Goal: Task Accomplishment & Management: Manage account settings

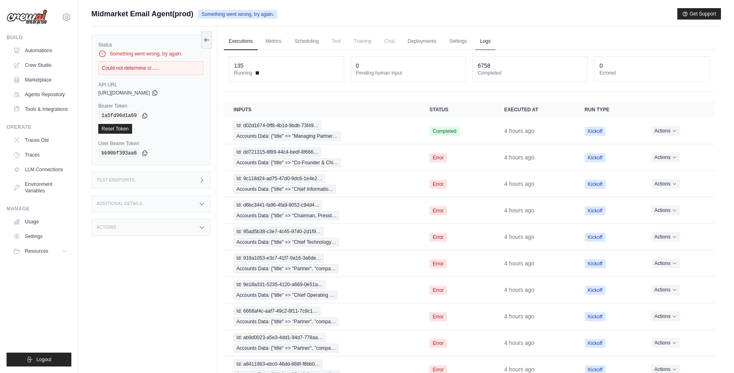
click at [482, 44] on link "Logs" at bounding box center [485, 41] width 20 height 17
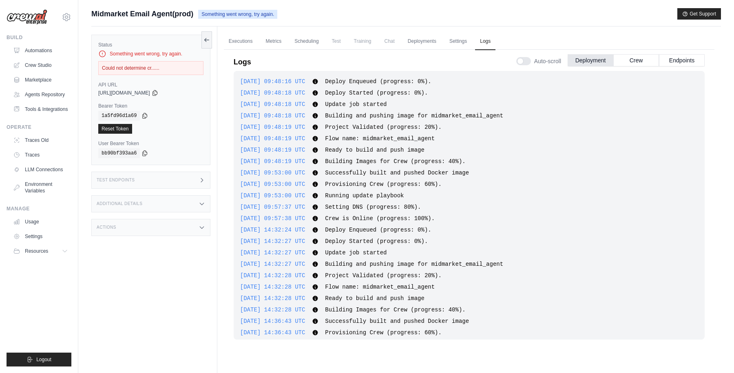
scroll to position [1091, 0]
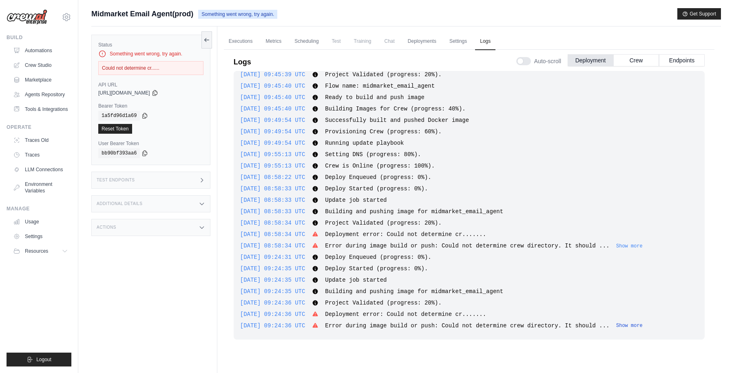
click at [639, 324] on button "Show more" at bounding box center [629, 325] width 26 height 7
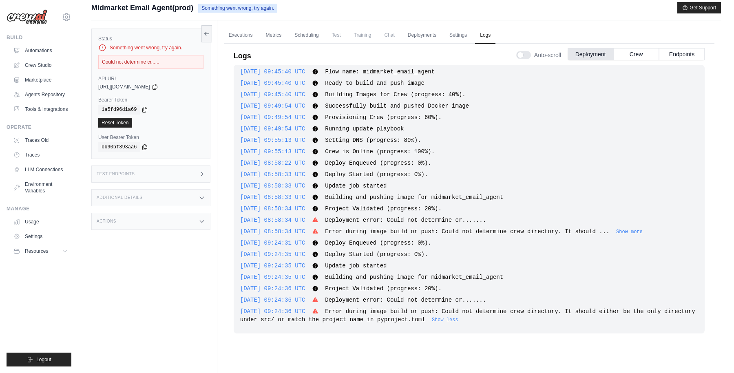
scroll to position [11, 0]
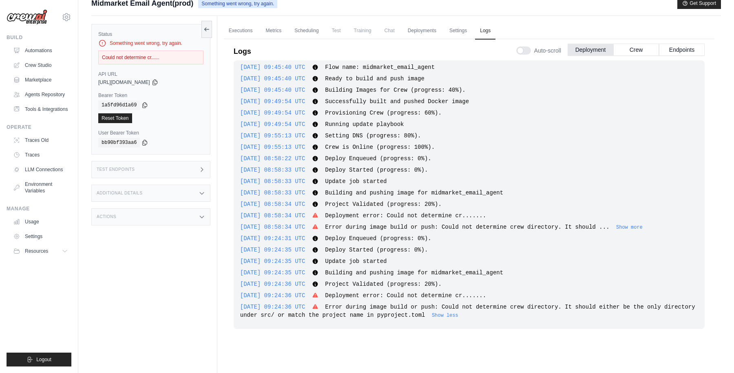
click at [428, 317] on span "Error during image build or push: Could not determine crew directory. It should…" at bounding box center [467, 311] width 455 height 15
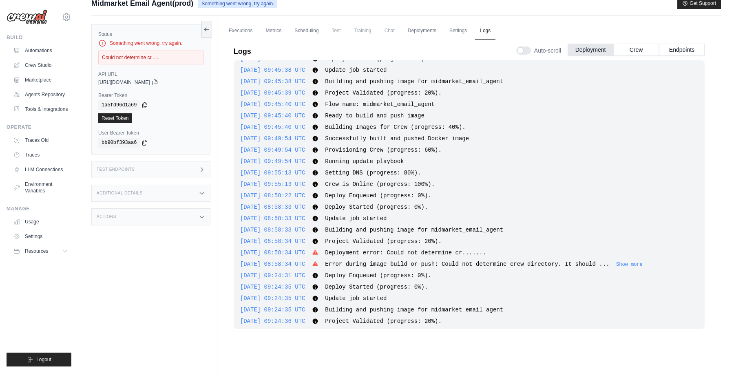
scroll to position [1099, 0]
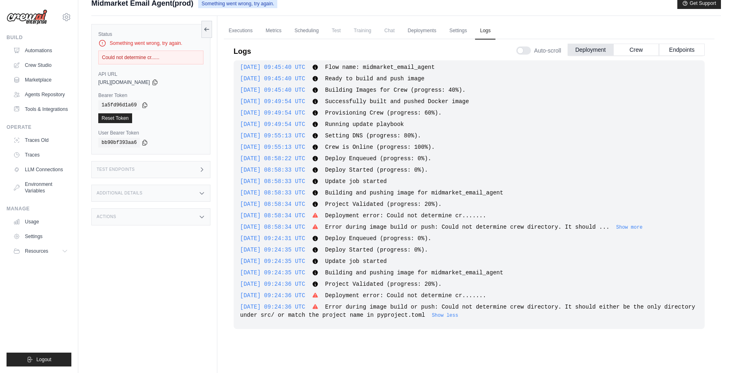
click at [378, 232] on div "2025-09-19 09:48:16 UTC Deploy Enqueued (progress: 0%). Show more Show less 202…" at bounding box center [469, 194] width 471 height 269
click at [639, 223] on div "2025-09-26 08:58:34 UTC Error during image build or push: Could not determine c…" at bounding box center [469, 227] width 458 height 8
click at [639, 231] on div "2025-09-19 09:48:16 UTC Deploy Enqueued (progress: 0%). Show more Show less 202…" at bounding box center [469, 194] width 471 height 269
click at [639, 229] on button "Show more" at bounding box center [629, 227] width 26 height 7
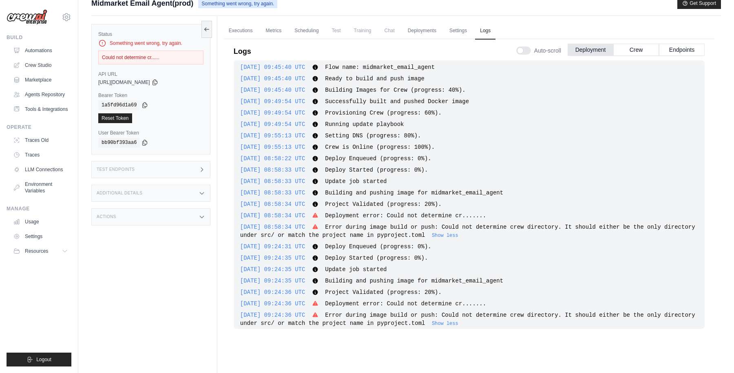
click at [393, 257] on span "Deploy Started (progress: 0%)." at bounding box center [376, 258] width 103 height 7
click at [426, 234] on span "Error during image build or push: Could not determine crew directory. It should…" at bounding box center [467, 231] width 455 height 15
click at [411, 246] on span "Deploy Enqueued (progress: 0%)." at bounding box center [378, 246] width 106 height 7
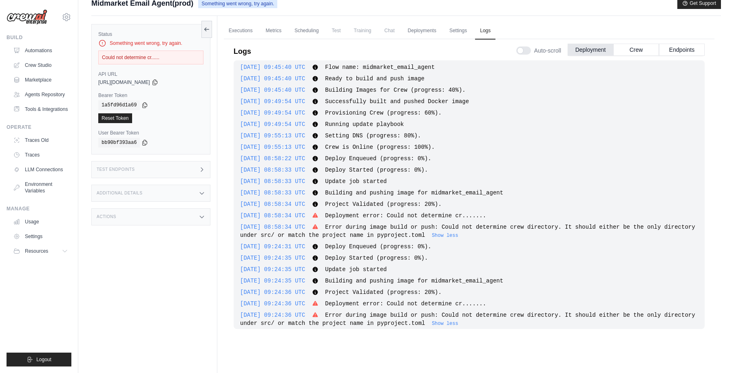
click at [405, 258] on span "Deploy Started (progress: 0%)." at bounding box center [376, 258] width 103 height 7
click at [394, 293] on span "Project Validated (progress: 20%)." at bounding box center [383, 292] width 117 height 7
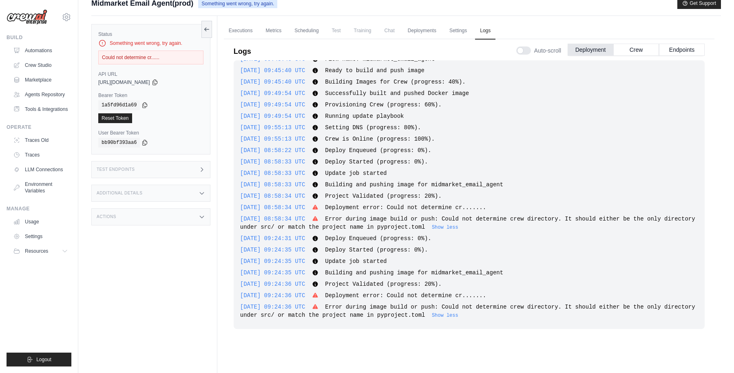
click at [417, 282] on span "Project Validated (progress: 20%)." at bounding box center [383, 284] width 117 height 7
click at [424, 312] on span "Error during image build or push: Could not determine crew directory. It should…" at bounding box center [467, 311] width 455 height 15
click at [373, 314] on span "Error during image build or push: Could not determine crew directory. It should…" at bounding box center [467, 311] width 455 height 15
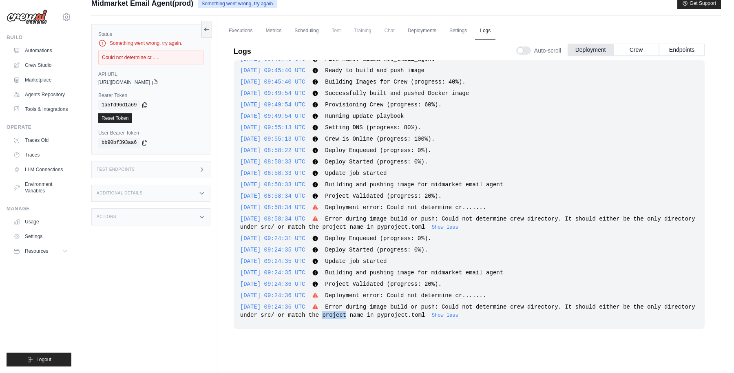
click at [373, 314] on span "Error during image build or push: Could not determine crew directory. It should…" at bounding box center [467, 311] width 455 height 15
click at [371, 309] on span "Error during image build or push: Could not determine crew directory. It should…" at bounding box center [467, 311] width 455 height 15
click at [391, 312] on span "Error during image build or push: Could not determine crew directory. It should…" at bounding box center [467, 311] width 455 height 15
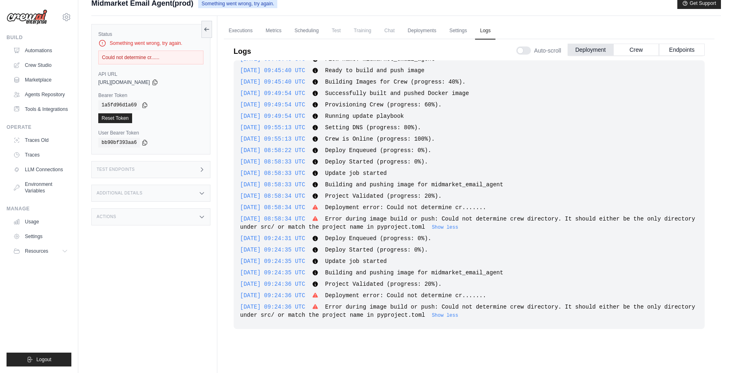
click at [356, 315] on span "Error during image build or push: Could not determine crew directory. It should…" at bounding box center [467, 311] width 455 height 15
click at [420, 317] on span "Error during image build or push: Could not determine crew directory. It should…" at bounding box center [467, 311] width 455 height 15
click at [445, 315] on span "Error during image build or push: Could not determine crew directory. It should…" at bounding box center [467, 311] width 455 height 15
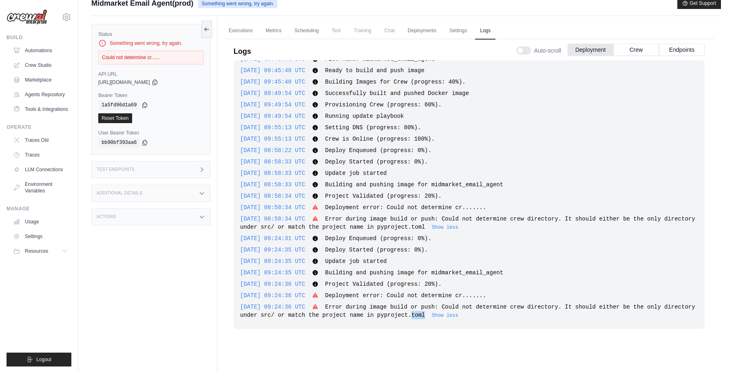
click at [445, 315] on span "Error during image build or push: Could not determine crew directory. It should…" at bounding box center [467, 311] width 455 height 15
click at [433, 315] on span "Error during image build or push: Could not determine crew directory. It should…" at bounding box center [467, 311] width 455 height 15
click at [458, 318] on span "Error during image build or push: Could not determine crew directory. It should…" at bounding box center [467, 311] width 455 height 15
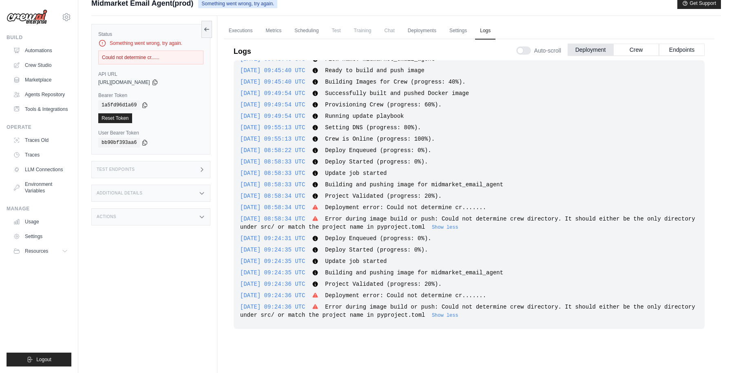
click at [424, 317] on span "Error during image build or push: Could not determine crew directory. It should…" at bounding box center [467, 311] width 455 height 15
click at [448, 315] on span "Error during image build or push: Could not determine crew directory. It should…" at bounding box center [467, 311] width 455 height 15
click at [430, 315] on span "Error during image build or push: Could not determine crew directory. It should…" at bounding box center [467, 311] width 455 height 15
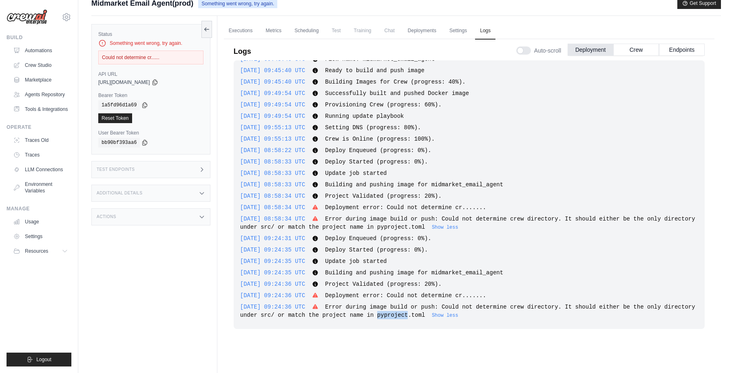
click at [430, 315] on span "Error during image build or push: Could not determine crew directory. It should…" at bounding box center [467, 311] width 455 height 15
click at [378, 314] on span "Error during image build or push: Could not determine crew directory. It should…" at bounding box center [467, 311] width 455 height 15
click at [393, 315] on span "Error during image build or push: Could not determine crew directory. It should…" at bounding box center [467, 311] width 455 height 15
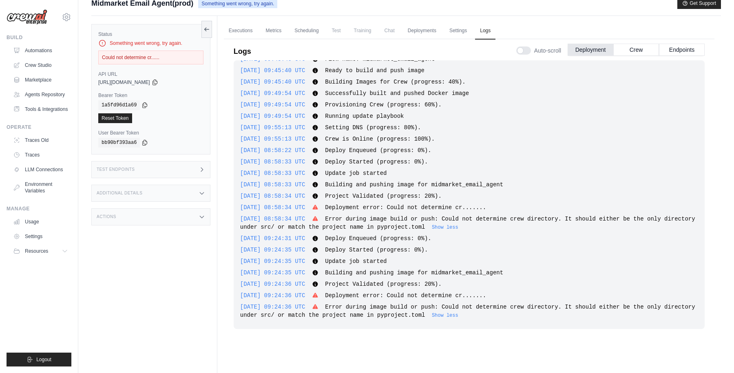
click at [419, 317] on span "Error during image build or push: Could not determine crew directory. It should…" at bounding box center [467, 311] width 455 height 15
click at [324, 315] on span "Error during image build or push: Could not determine crew directory. It should…" at bounding box center [467, 311] width 455 height 15
click at [343, 315] on span "Error during image build or push: Could not determine crew directory. It should…" at bounding box center [467, 311] width 455 height 15
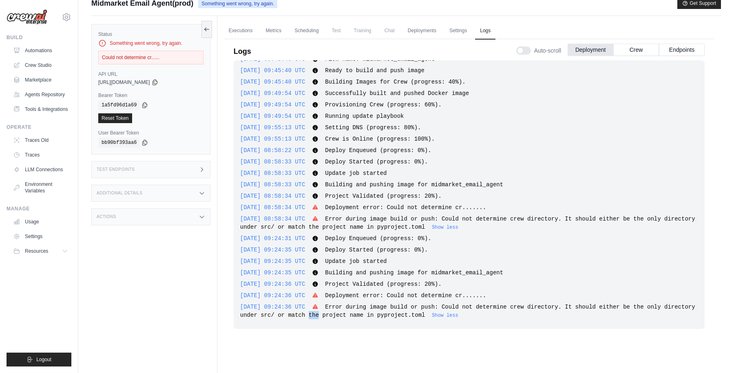
click at [343, 315] on span "Error during image build or push: Could not determine crew directory. It should…" at bounding box center [467, 311] width 455 height 15
click at [368, 315] on span "Error during image build or push: Could not determine crew directory. It should…" at bounding box center [467, 311] width 455 height 15
click at [394, 315] on span "Error during image build or push: Could not determine crew directory. It should…" at bounding box center [467, 311] width 455 height 15
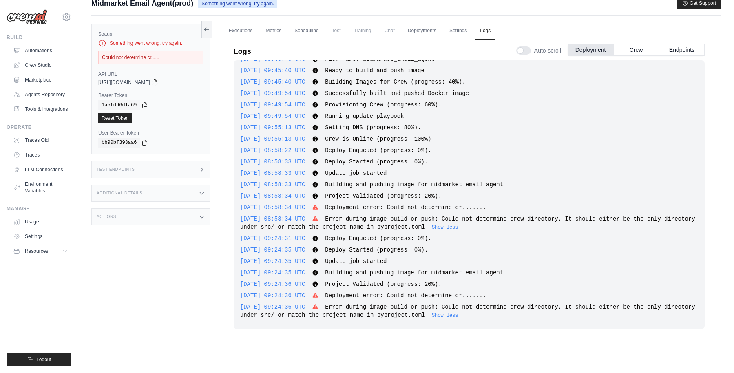
click at [418, 315] on span "Error during image build or push: Could not determine crew directory. It should…" at bounding box center [467, 311] width 455 height 15
click at [443, 315] on span "Error during image build or push: Could not determine crew directory. It should…" at bounding box center [467, 311] width 455 height 15
click at [449, 315] on span "Error during image build or push: Could not determine crew directory. It should…" at bounding box center [467, 311] width 455 height 15
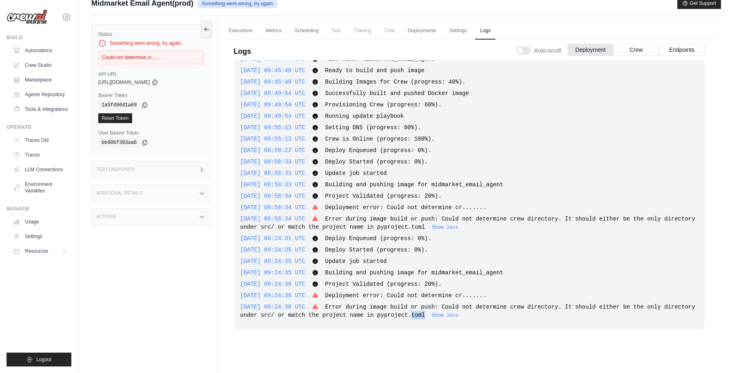
click at [449, 315] on span "Error during image build or push: Could not determine crew directory. It should…" at bounding box center [467, 311] width 455 height 15
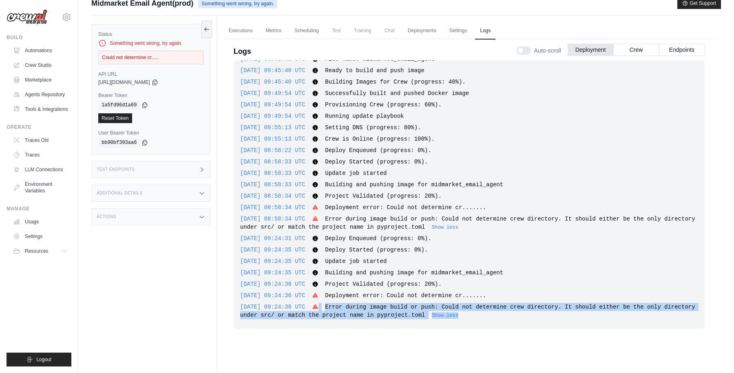
click at [449, 315] on span "Error during image build or push: Could not determine crew directory. It should…" at bounding box center [467, 311] width 455 height 15
click at [452, 33] on link "Settings" at bounding box center [457, 30] width 27 height 17
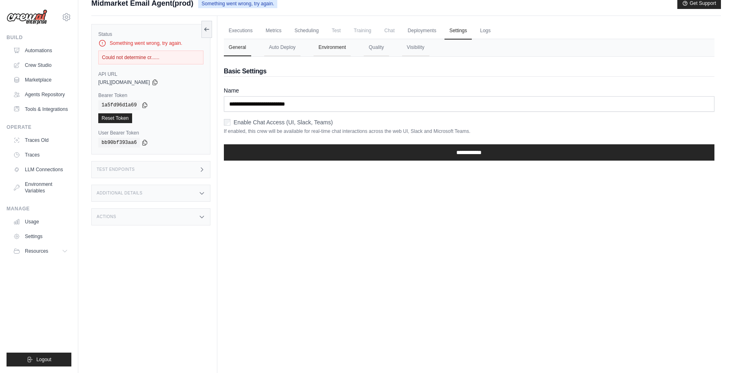
click at [337, 47] on button "Environment" at bounding box center [331, 47] width 37 height 17
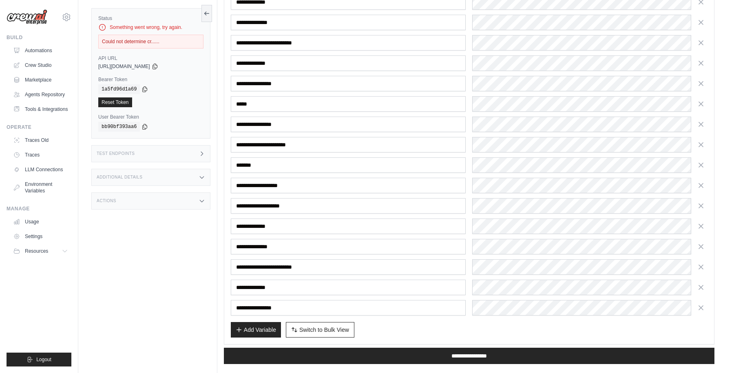
scroll to position [284, 0]
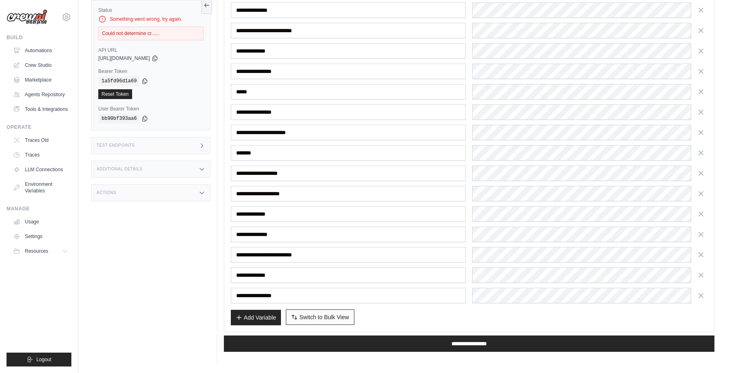
click at [315, 317] on span "Switch to Bulk View" at bounding box center [324, 317] width 50 height 8
type textarea "**********"
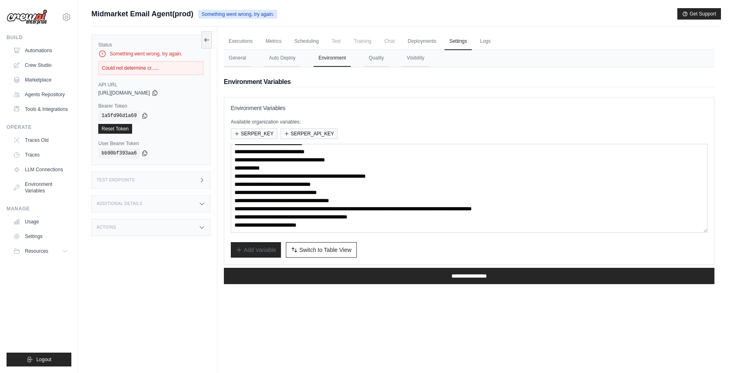
scroll to position [0, 0]
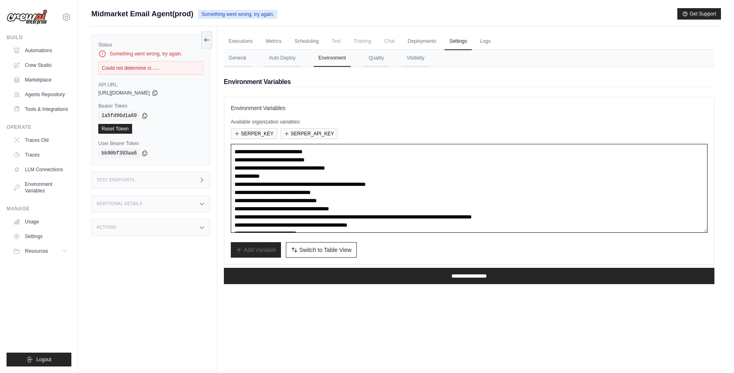
click at [316, 191] on textarea "**********" at bounding box center [469, 188] width 476 height 89
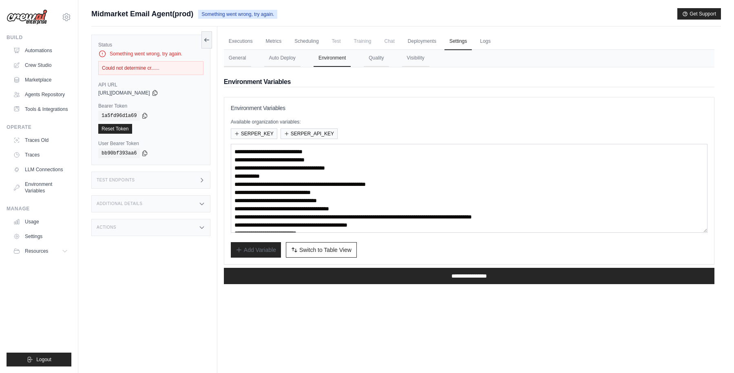
click at [396, 243] on div "Add Variable Switch to Bulk View Switch to Table View" at bounding box center [469, 249] width 476 height 15
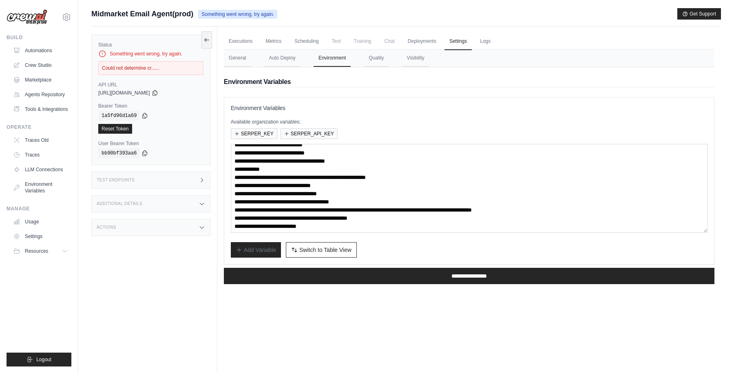
scroll to position [8, 0]
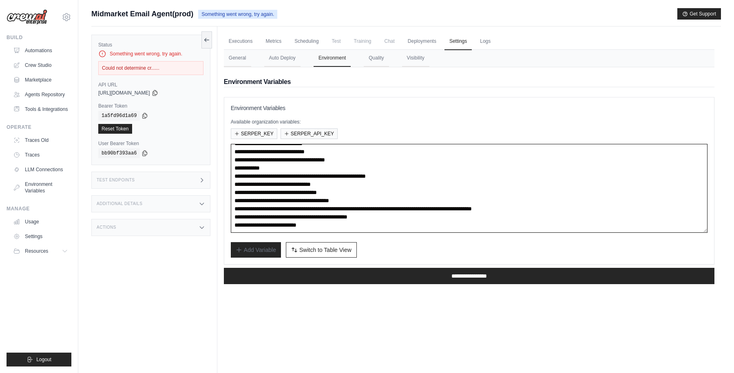
click at [267, 194] on textarea "**********" at bounding box center [469, 188] width 476 height 89
click at [278, 209] on textarea "**********" at bounding box center [469, 188] width 476 height 89
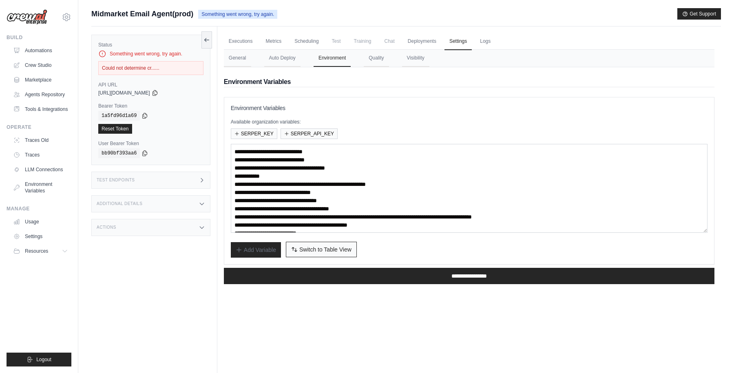
click at [308, 247] on span "Switch to Table View" at bounding box center [325, 249] width 52 height 8
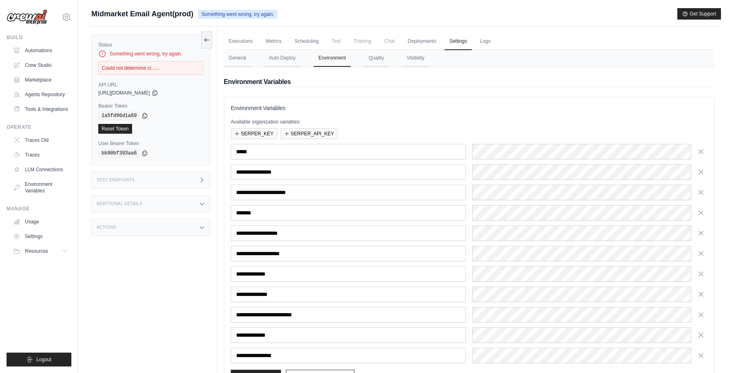
scroll to position [60, 0]
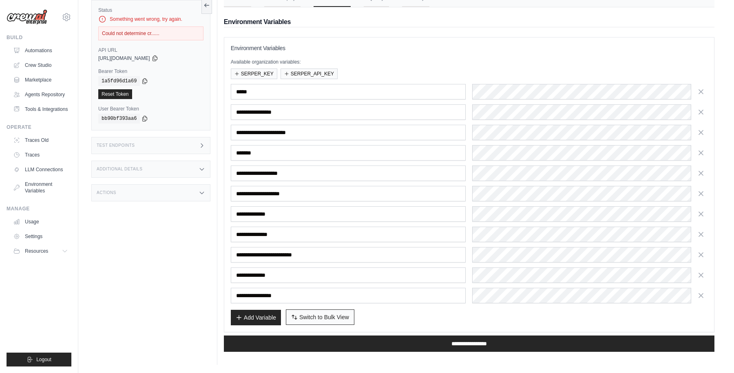
click at [313, 313] on span "Switch to Bulk View" at bounding box center [324, 317] width 50 height 8
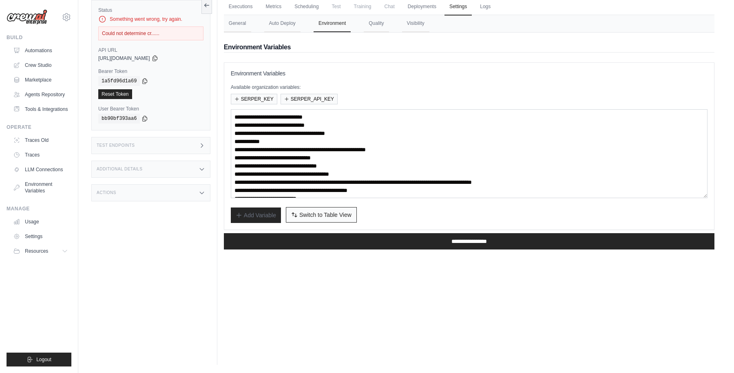
click at [314, 212] on span "Switch to Table View" at bounding box center [325, 215] width 52 height 8
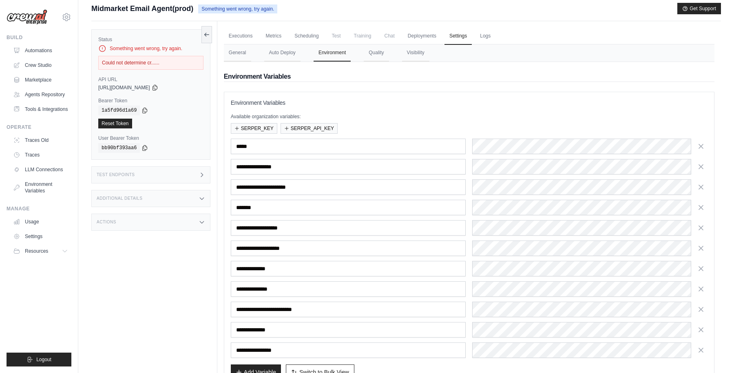
scroll to position [0, 0]
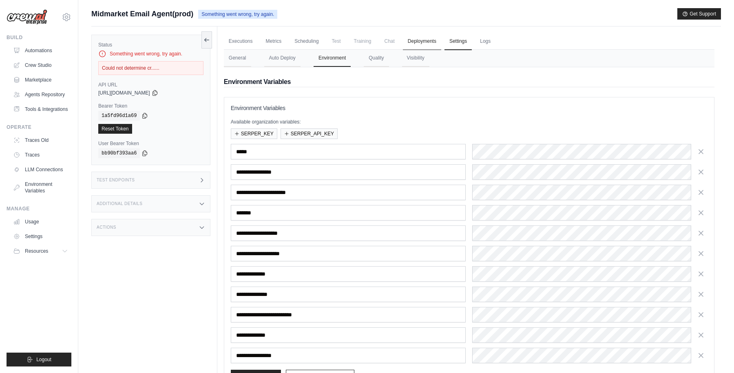
click at [413, 43] on link "Deployments" at bounding box center [422, 41] width 38 height 17
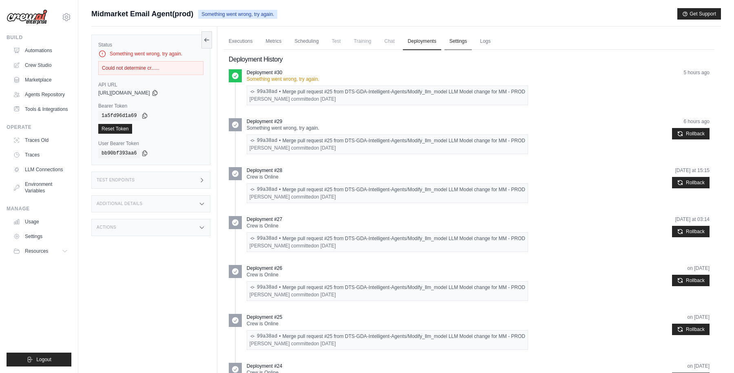
click at [455, 40] on link "Settings" at bounding box center [457, 41] width 27 height 17
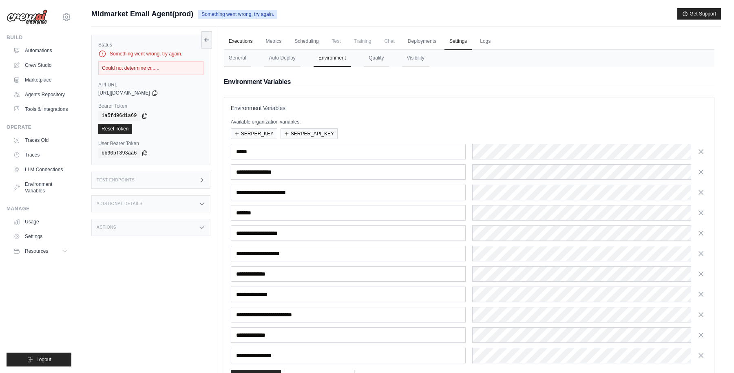
click at [241, 41] on link "Executions" at bounding box center [241, 41] width 34 height 17
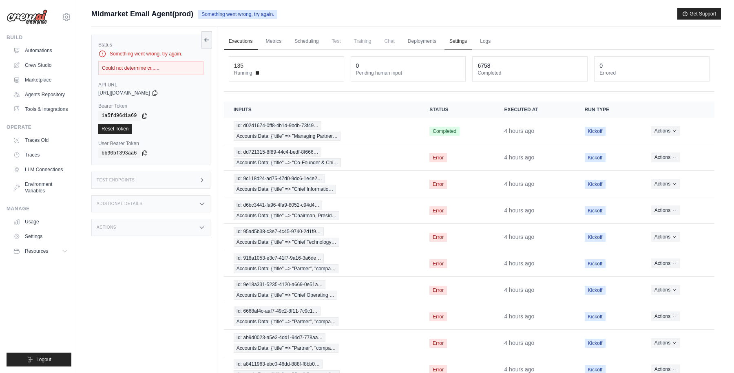
click at [460, 37] on link "Settings" at bounding box center [457, 41] width 27 height 17
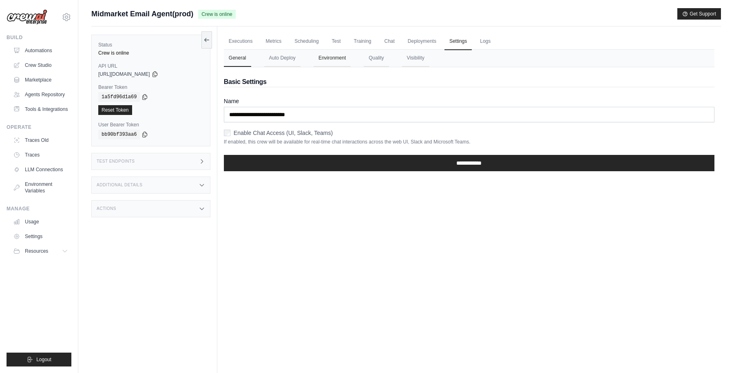
click at [331, 60] on button "Environment" at bounding box center [331, 58] width 37 height 17
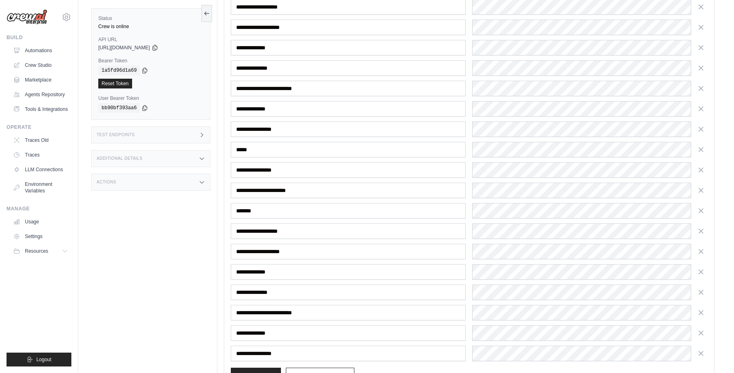
scroll to position [284, 0]
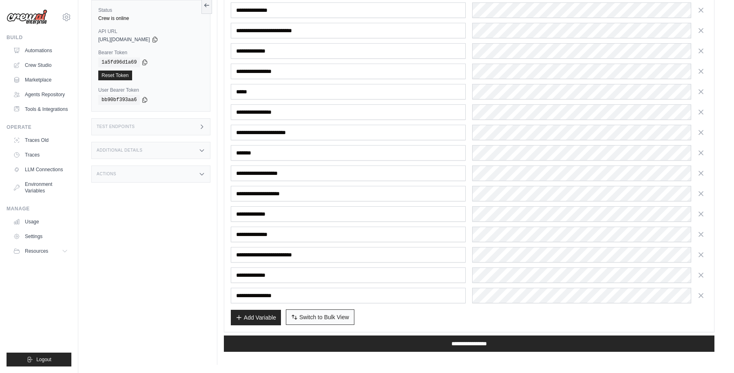
click at [323, 314] on span "Switch to Bulk View" at bounding box center [324, 317] width 50 height 8
type textarea "**********"
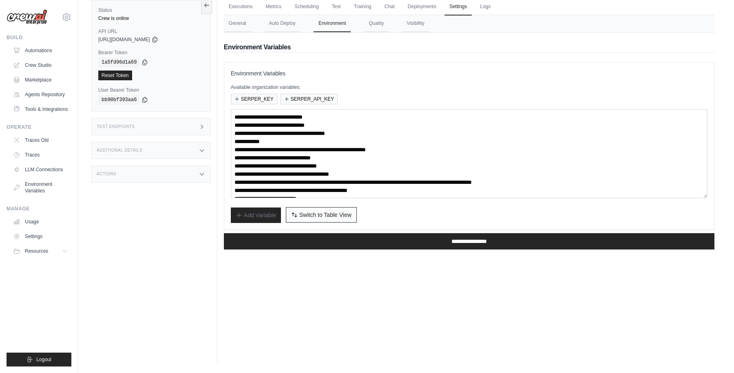
scroll to position [0, 0]
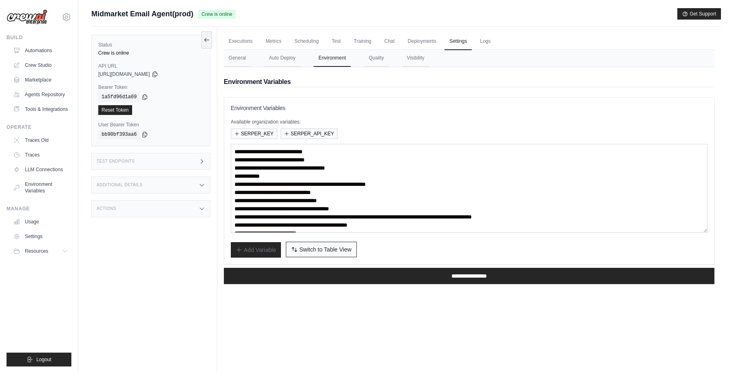
click at [321, 248] on span "Switch to Table View" at bounding box center [325, 249] width 52 height 8
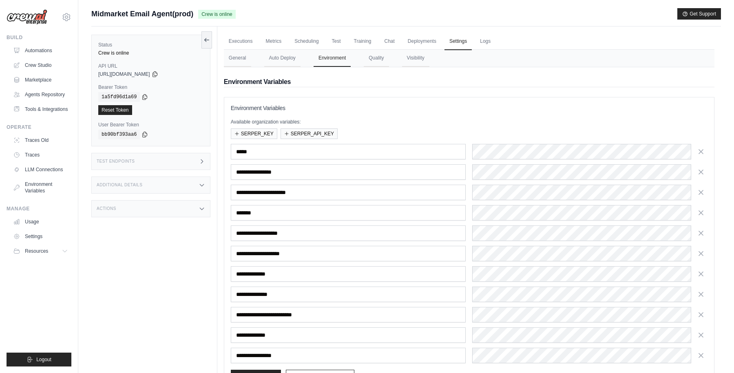
click at [289, 14] on div "Midmarket Email Agent(prod) Crew is online Get Support" at bounding box center [405, 13] width 629 height 11
click at [379, 88] on div "**********" at bounding box center [469, 242] width 490 height 351
click at [371, 89] on div "**********" at bounding box center [469, 242] width 490 height 351
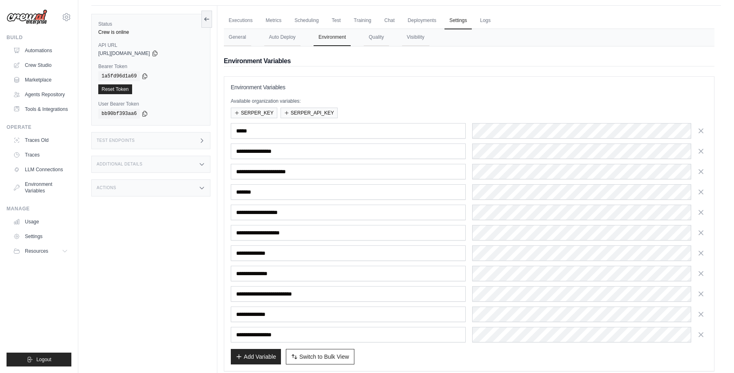
scroll to position [60, 0]
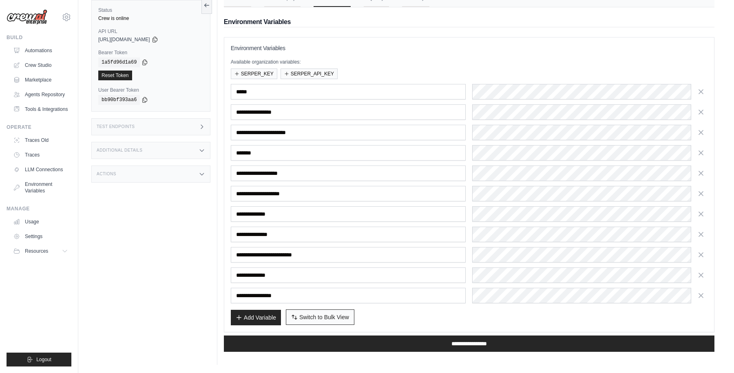
click at [319, 317] on span "Switch to Bulk View" at bounding box center [324, 317] width 50 height 8
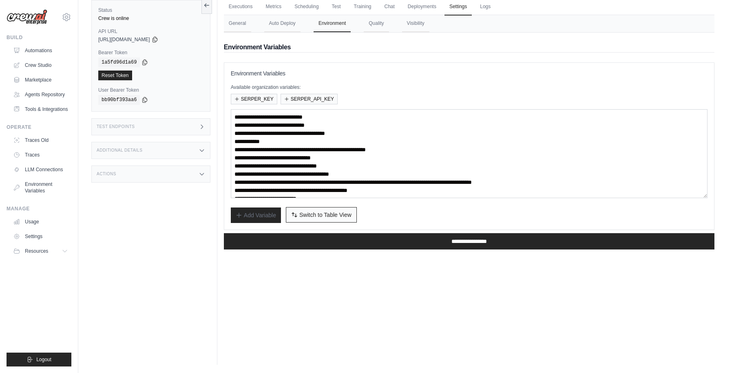
click at [322, 212] on span "Switch to Table View" at bounding box center [325, 215] width 52 height 8
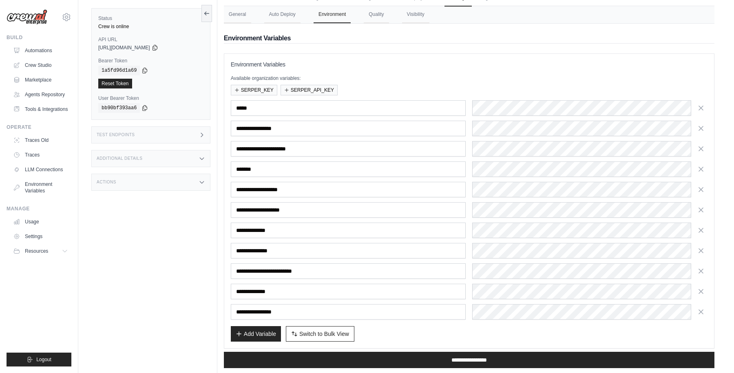
scroll to position [60, 0]
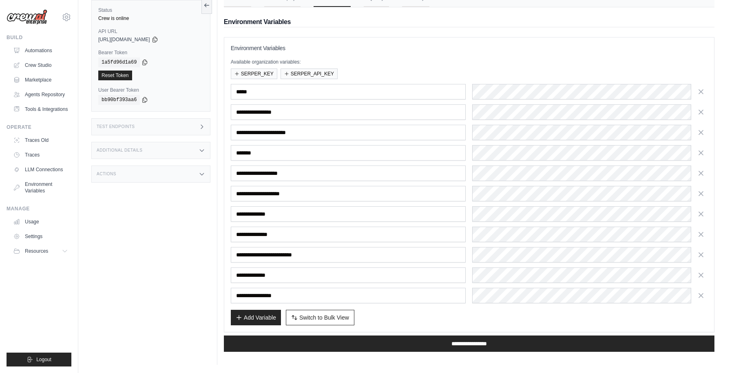
click at [500, 63] on p "Available organization variables:" at bounding box center [469, 62] width 476 height 7
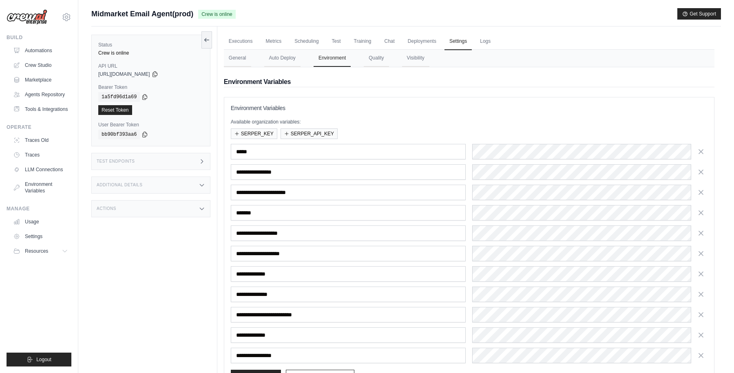
click at [130, 313] on div "Status Crew is online API URL copied https://midmarket-email-agent-0bcea3b1-b64…" at bounding box center [154, 212] width 126 height 373
click at [245, 43] on link "Executions" at bounding box center [241, 41] width 34 height 17
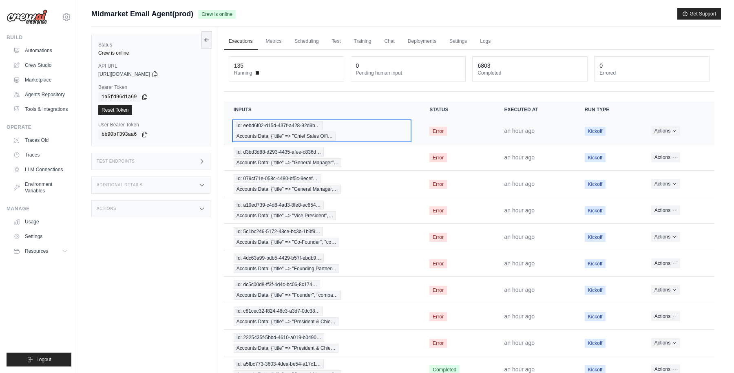
click at [369, 128] on div "Id: eebd6f02-d15d-437f-a428-92d9b… Accounts Data: {"title" => "Chief Sales Offi…" at bounding box center [322, 131] width 176 height 20
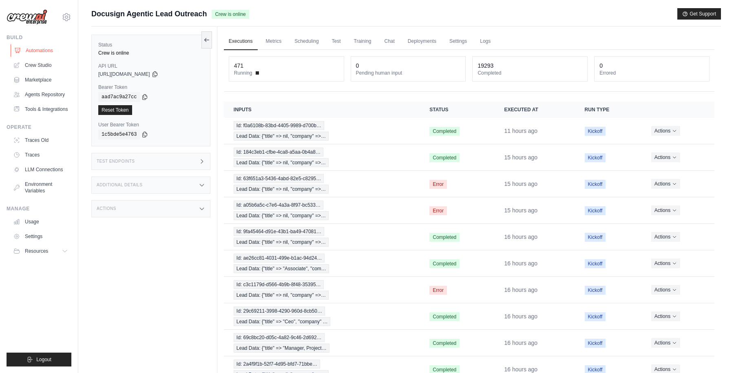
click at [44, 50] on link "Automations" at bounding box center [42, 50] width 62 height 13
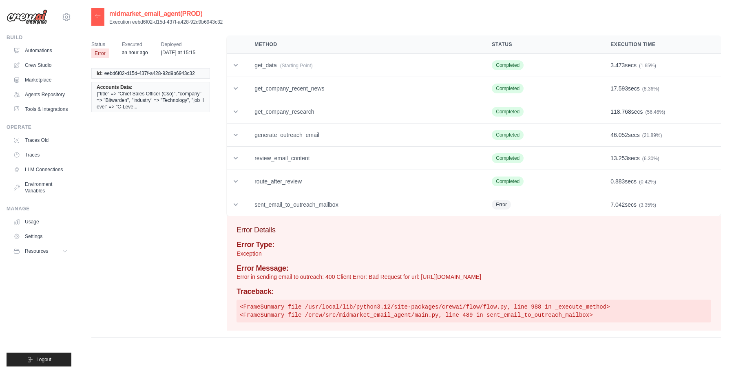
click at [101, 17] on icon at bounding box center [98, 16] width 7 height 7
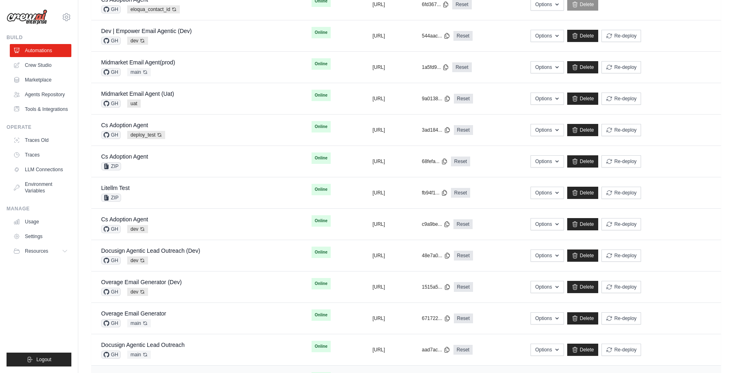
scroll to position [349, 0]
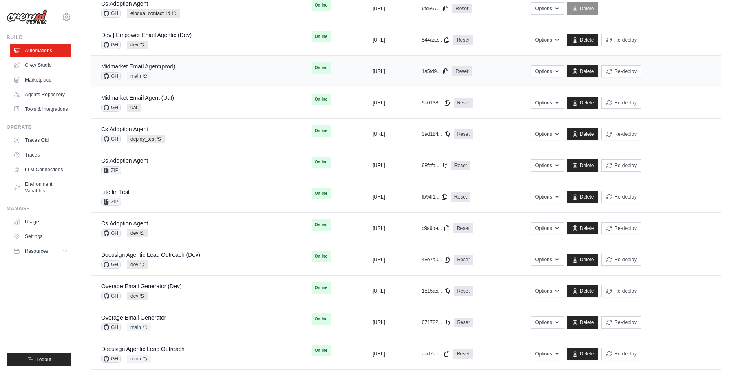
click at [148, 63] on link "Midmarket Email Agent(prod)" at bounding box center [138, 66] width 74 height 7
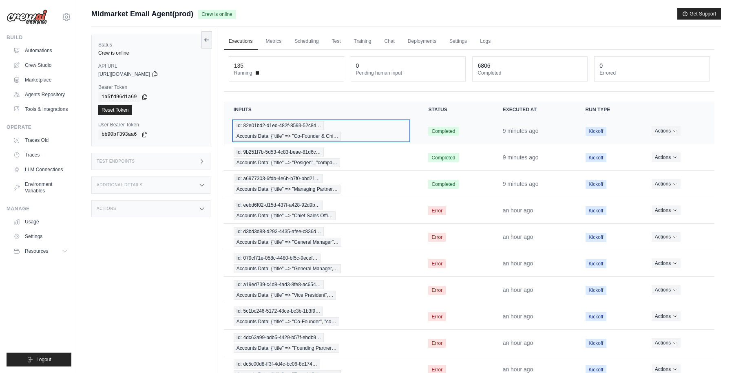
click at [362, 126] on div "Id: 82e01bd2-d1ed-482f-8593-52c84… Accounts Data: {"title" => "Co-Founder & Chi…" at bounding box center [321, 131] width 175 height 20
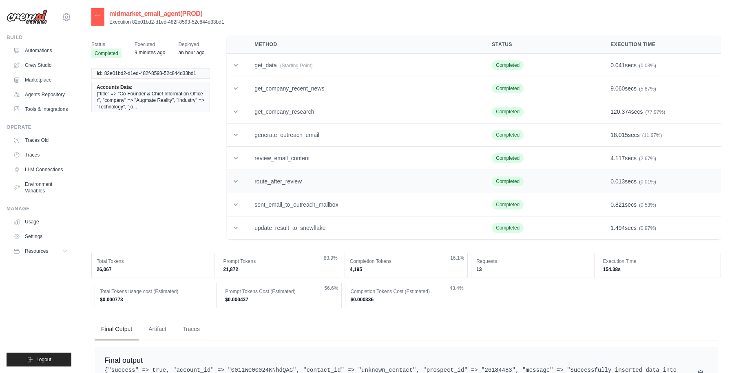
scroll to position [39, 0]
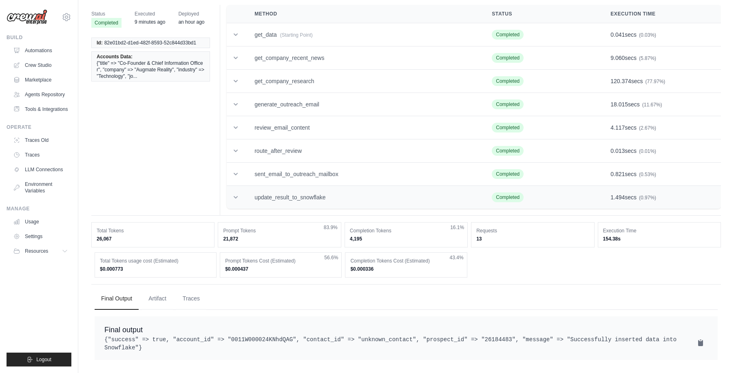
click at [235, 193] on icon at bounding box center [236, 197] width 8 height 8
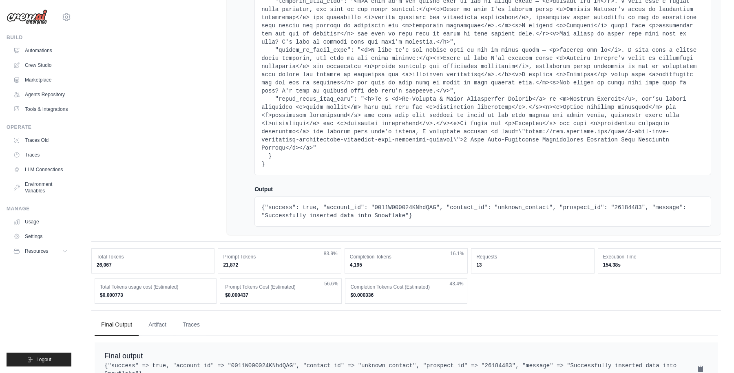
scroll to position [6884, 0]
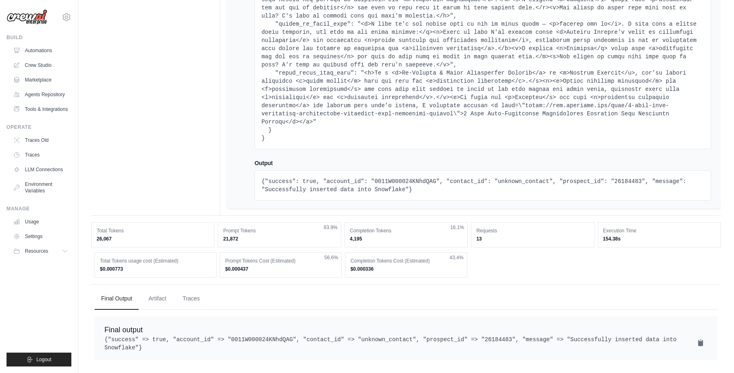
click at [523, 177] on pre "{"success": true, "account_id": "0011W000024KNhdQAG", "contact_id": "unknown_co…" at bounding box center [482, 185] width 443 height 16
click at [466, 177] on pre "{"success": true, "account_id": "0011W000024KNhdQAG", "contact_id": "unknown_co…" at bounding box center [482, 185] width 443 height 16
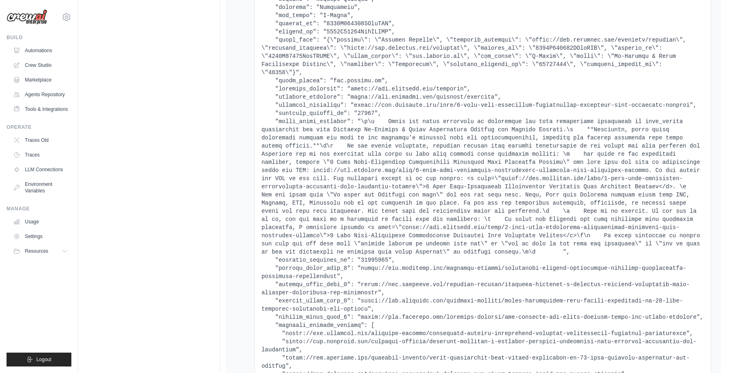
scroll to position [0, 0]
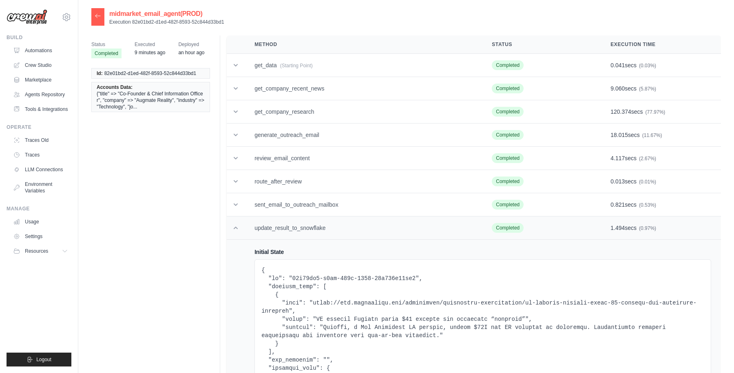
click at [235, 229] on icon at bounding box center [236, 228] width 8 height 8
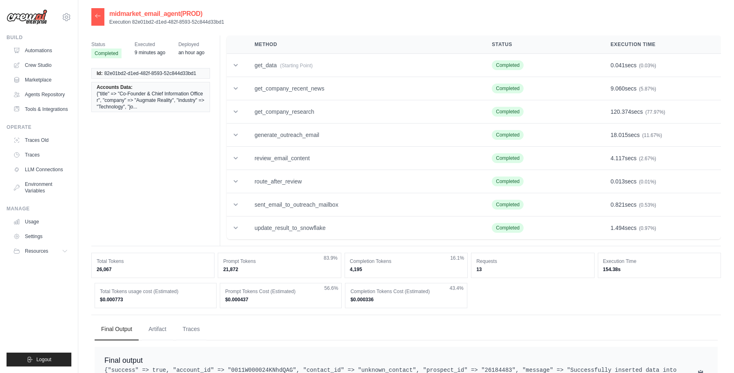
click at [277, 20] on div "midmarket_email_agent(PROD) Execution 82e01bd2-d1ed-482f-8593-52c844d33bd1" at bounding box center [405, 17] width 629 height 18
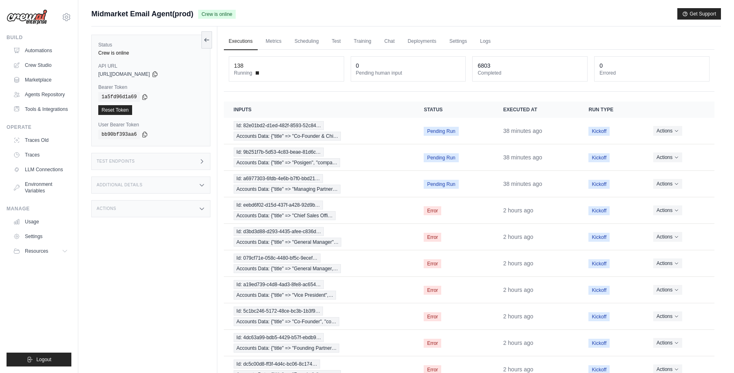
click at [34, 49] on link "Automations" at bounding box center [41, 50] width 62 height 13
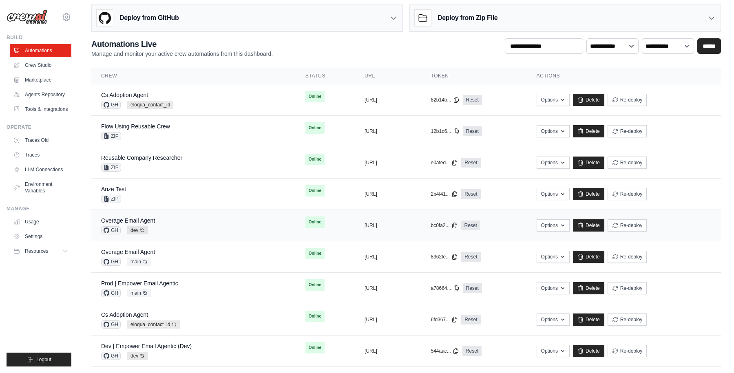
scroll to position [12, 0]
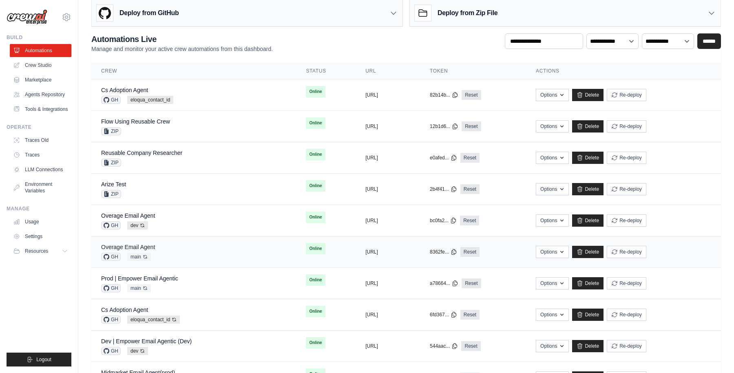
click at [141, 245] on link "Overage Email Agent" at bounding box center [128, 247] width 54 height 7
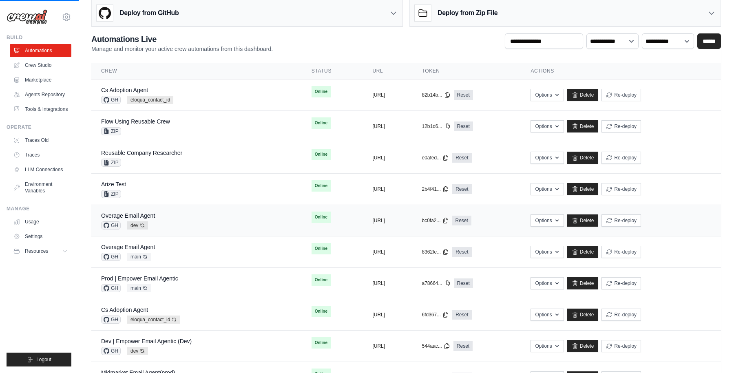
scroll to position [0, 0]
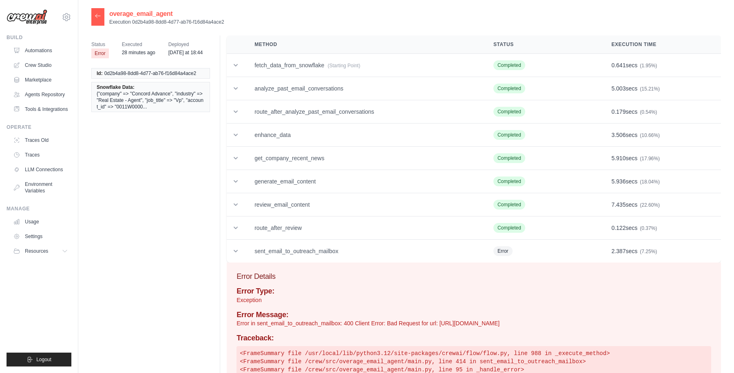
click at [99, 15] on icon at bounding box center [98, 16] width 7 height 7
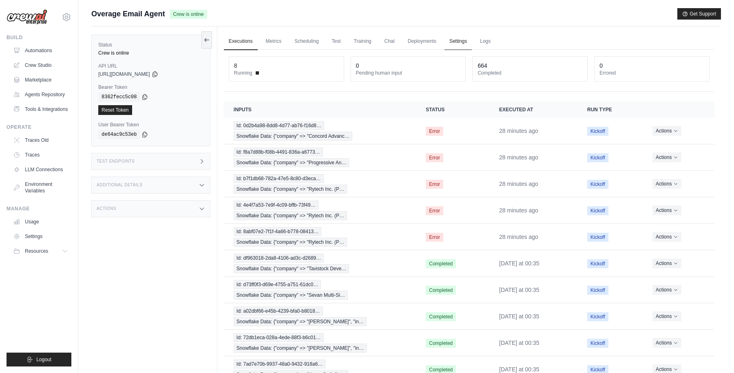
click at [463, 43] on link "Settings" at bounding box center [457, 41] width 27 height 17
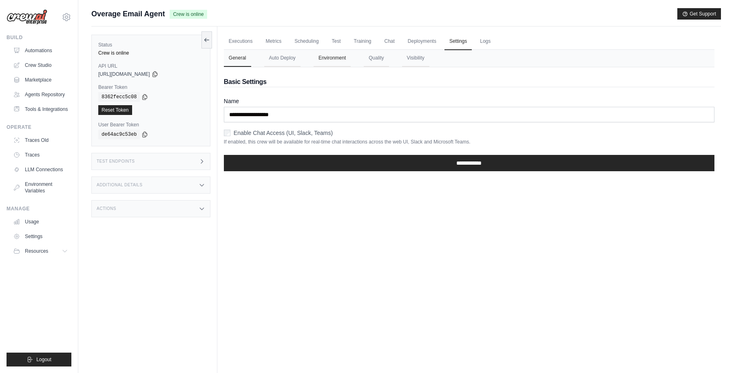
click at [330, 57] on button "Environment" at bounding box center [331, 58] width 37 height 17
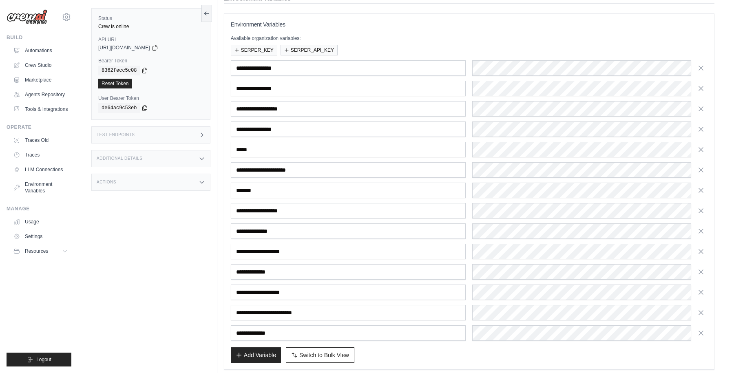
scroll to position [53, 0]
